Goal: Find contact information: Find contact information

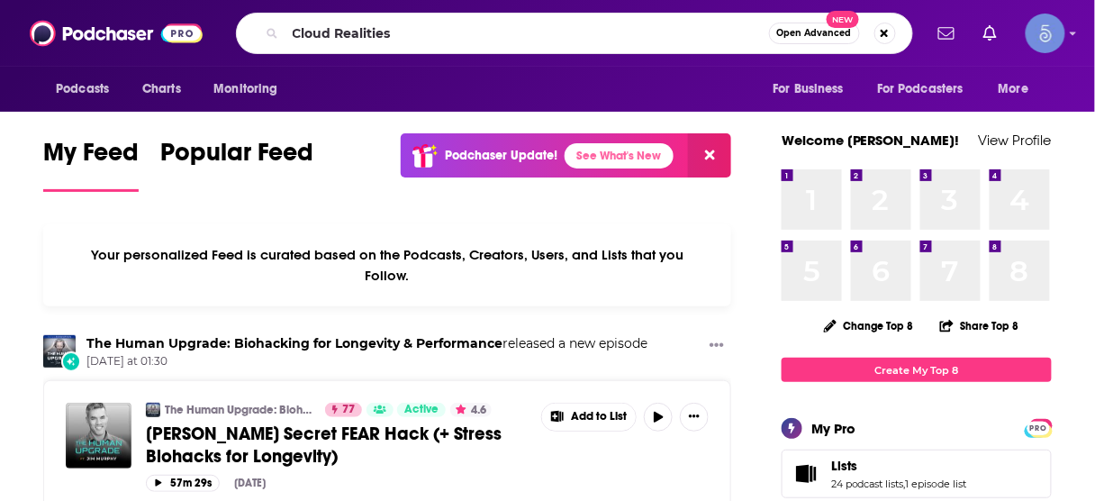
type input "Cloud Realities"
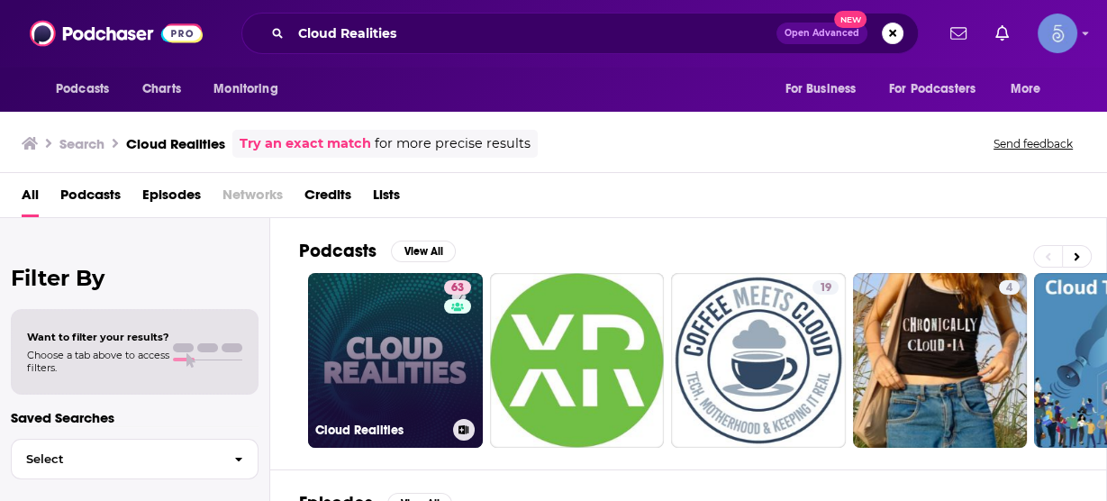
click at [414, 370] on link "63 Cloud Realities" at bounding box center [395, 360] width 175 height 175
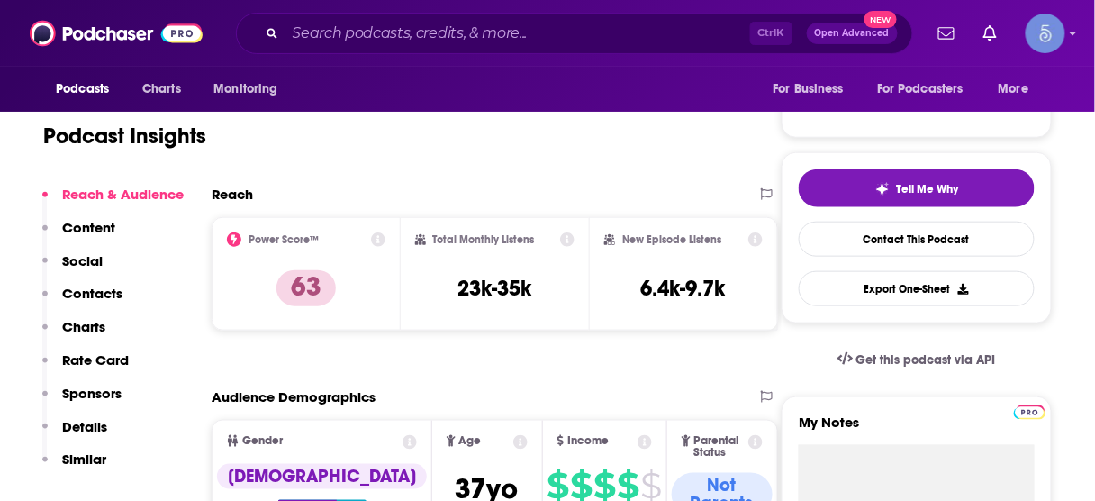
scroll to position [360, 0]
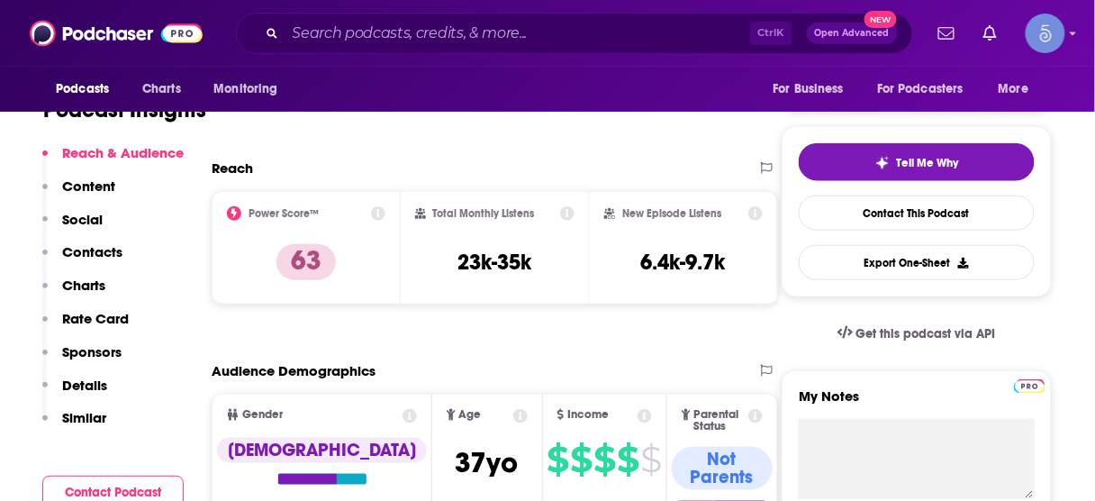
click at [106, 257] on p "Contacts" at bounding box center [92, 251] width 60 height 17
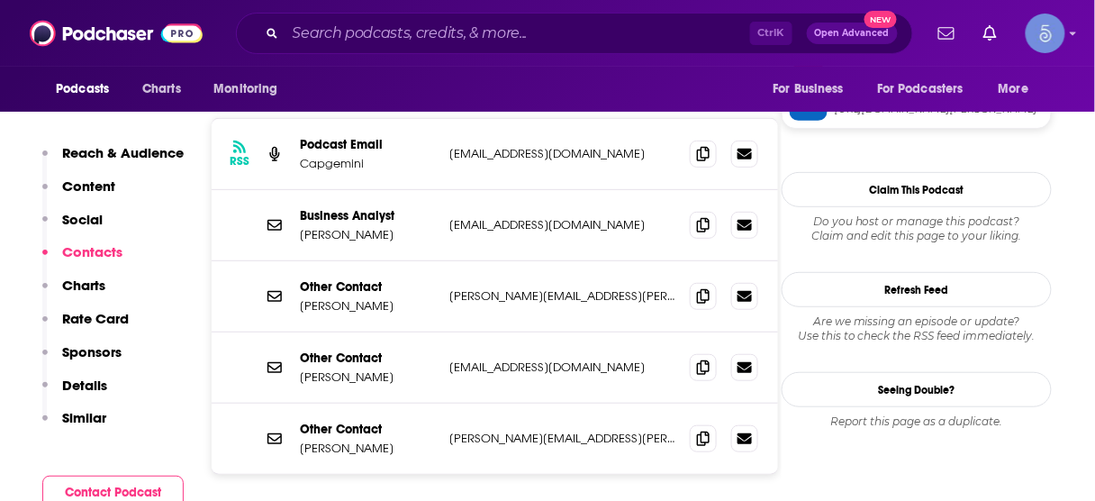
scroll to position [1471, 0]
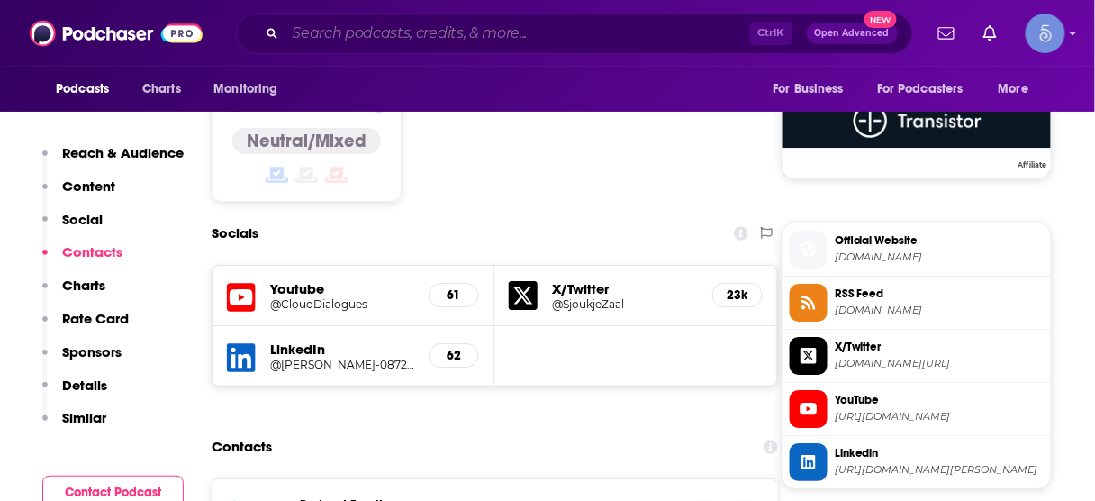
click at [592, 32] on input "Search podcasts, credits, & more..." at bounding box center [518, 33] width 465 height 29
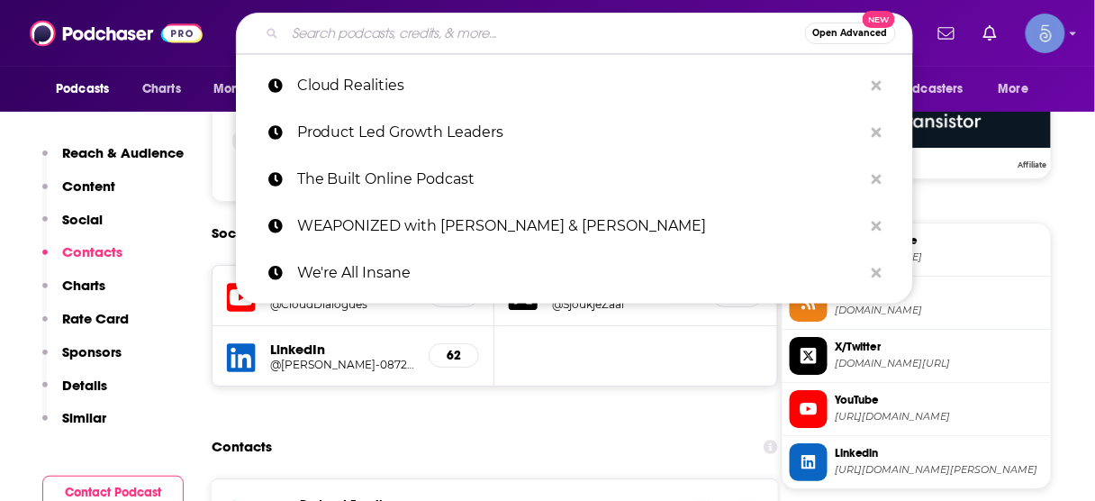
paste input "The [PERSON_NAME] Show"
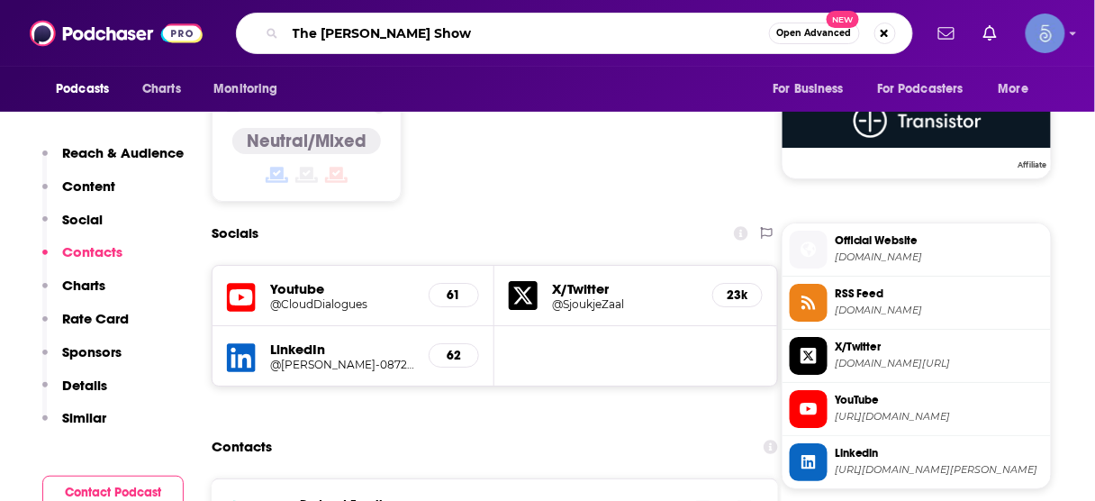
type input "The [PERSON_NAME] Show"
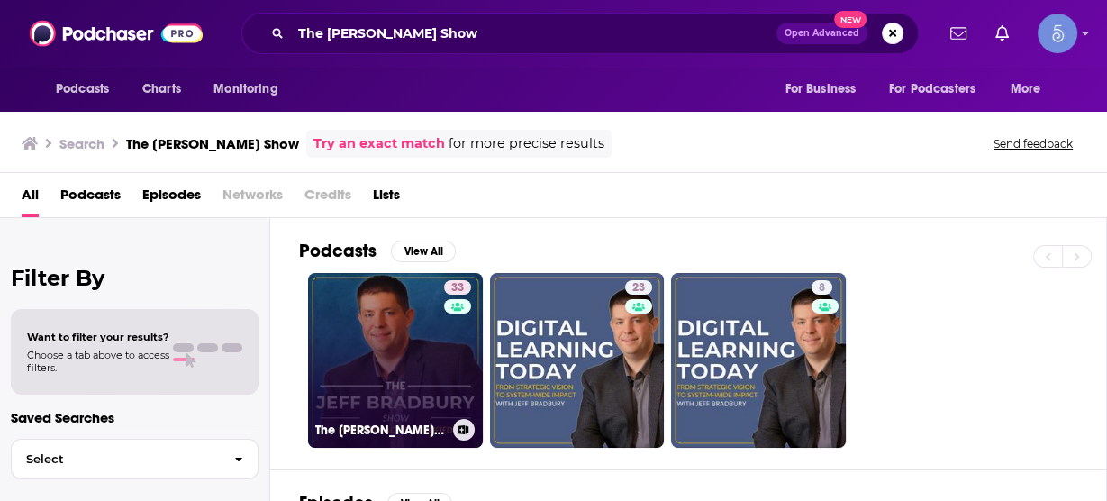
click at [390, 350] on link "33 The [PERSON_NAME] Show" at bounding box center [395, 360] width 175 height 175
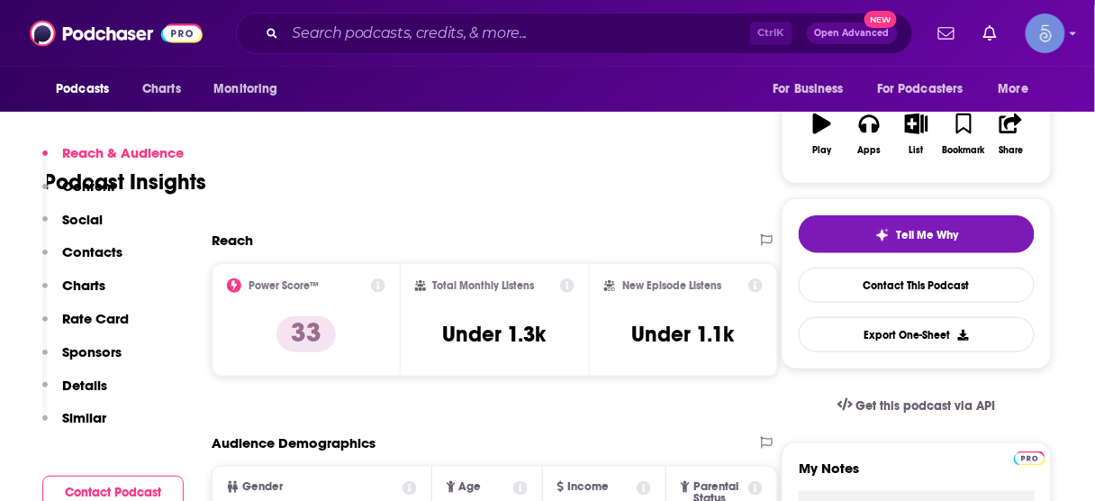
scroll to position [432, 0]
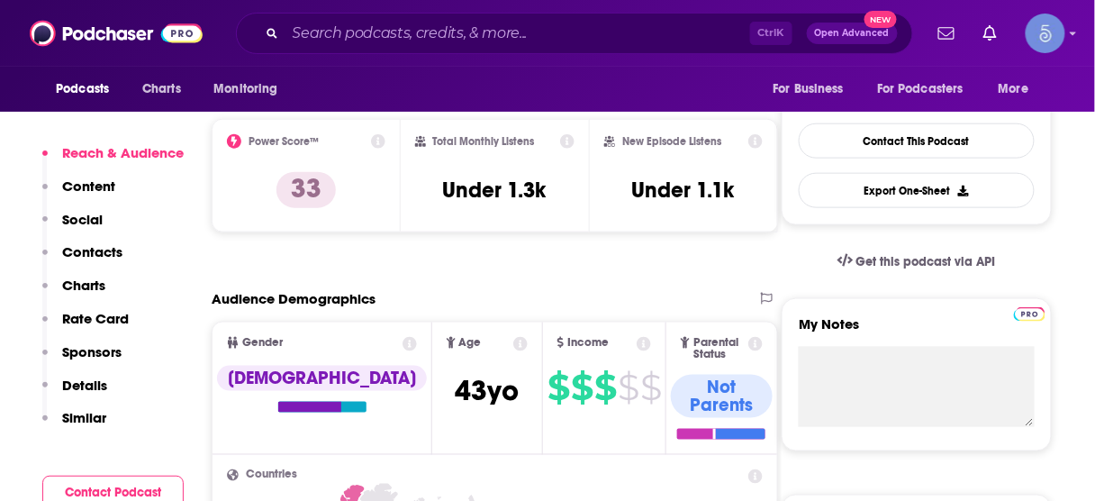
click at [102, 258] on p "Contacts" at bounding box center [92, 251] width 60 height 17
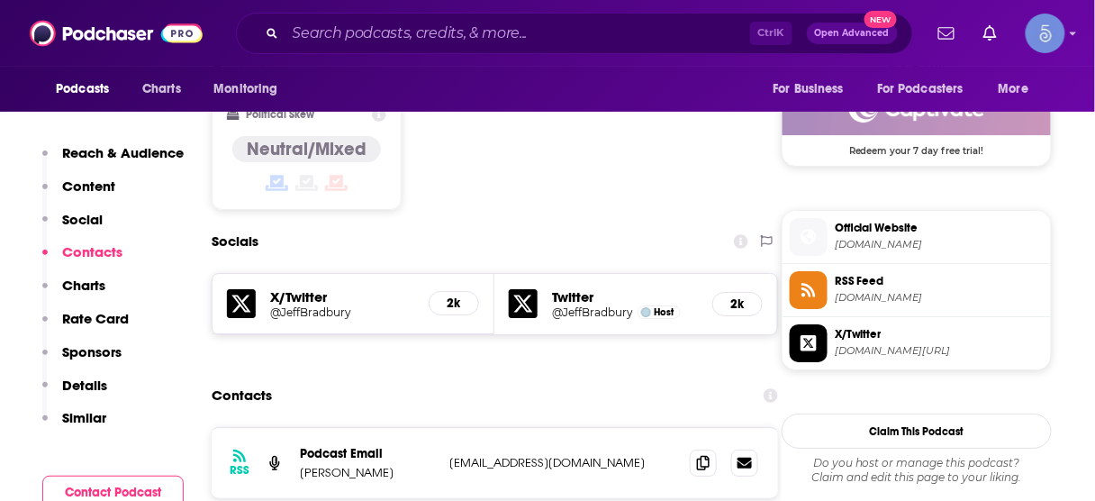
scroll to position [1485, 0]
